Goal: Information Seeking & Learning: Check status

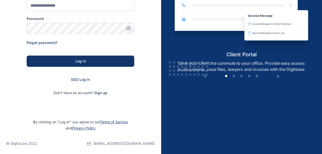
scroll to position [78, 0]
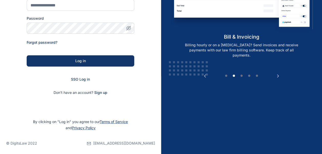
click at [84, 81] on div "SSO Log in" at bounding box center [81, 79] width 108 height 5
click at [81, 80] on span "SSO Log in" at bounding box center [80, 79] width 19 height 4
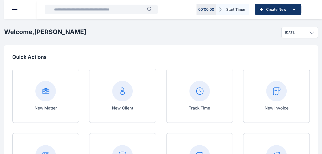
click at [73, 11] on input "text" at bounding box center [99, 9] width 96 height 10
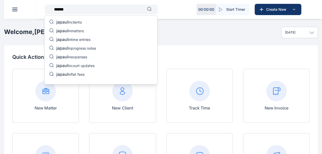
type input "******"
click at [82, 31] on p "japaul in matters" at bounding box center [69, 31] width 27 height 6
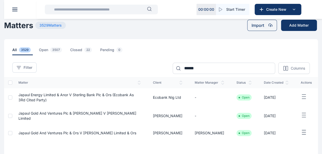
click at [27, 98] on span "Japaul Energy Limited & Anor V Sterling Bank Plc & Ors (Ecobank As 3Rd Cited Pa…" at bounding box center [75, 97] width 115 height 9
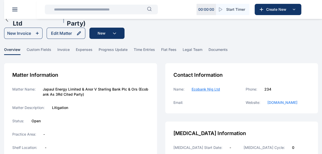
scroll to position [8, 0]
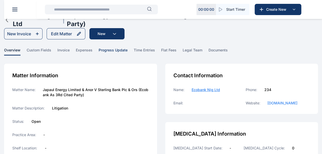
click at [110, 50] on span "progress update" at bounding box center [113, 52] width 29 height 8
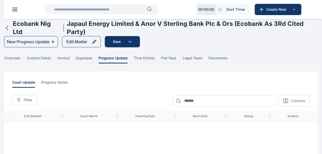
click at [82, 12] on input "text" at bounding box center [99, 9] width 96 height 10
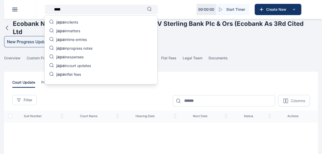
type input "****"
click at [87, 67] on p "japa in court updates" at bounding box center [73, 66] width 35 height 6
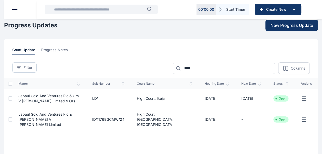
click at [80, 10] on input "text" at bounding box center [99, 9] width 96 height 10
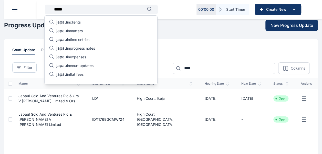
type input "*****"
click at [87, 29] on div "japau in clients japau in matters japau in time entries japau in progress notes…" at bounding box center [100, 49] width 113 height 69
click at [81, 32] on p "japau in matters" at bounding box center [69, 31] width 26 height 6
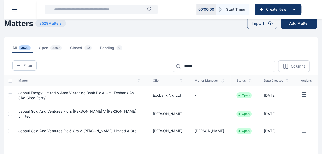
scroll to position [35, 0]
